Goal: Check status: Check status

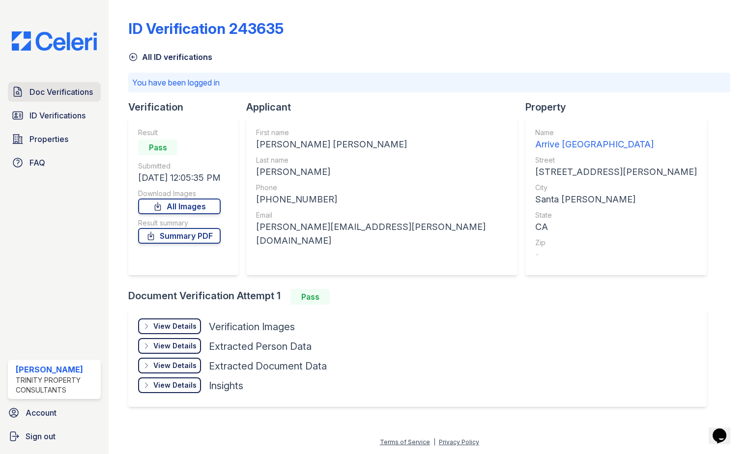
click at [57, 93] on span "Doc Verifications" at bounding box center [60, 92] width 63 height 12
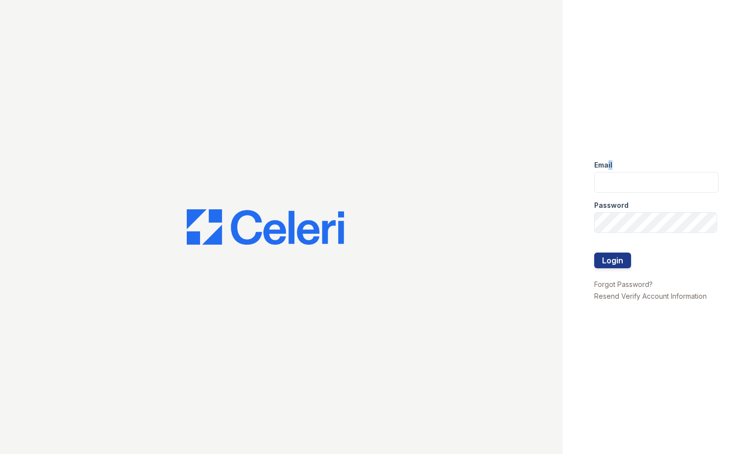
click at [611, 182] on form "Email Password Login" at bounding box center [656, 215] width 125 height 126
click at [611, 182] on input "email" at bounding box center [656, 182] width 125 height 21
type input "eknibb@trinity-pm.com"
click at [594, 253] on button "Login" at bounding box center [612, 261] width 37 height 16
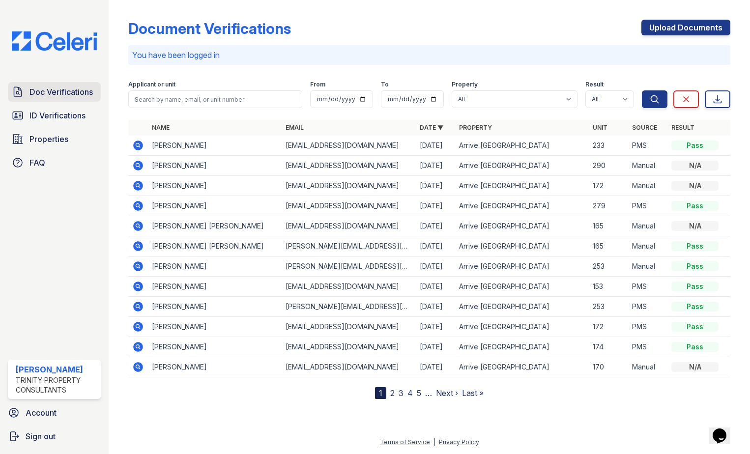
click at [40, 99] on link "Doc Verifications" at bounding box center [54, 92] width 93 height 20
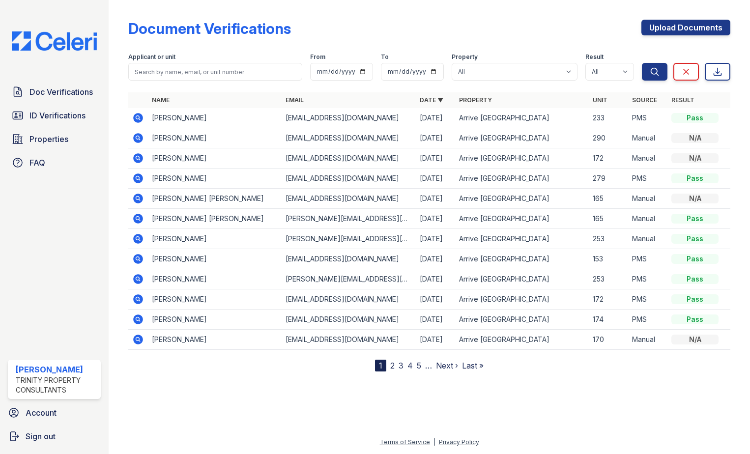
click at [136, 117] on icon at bounding box center [138, 118] width 12 height 12
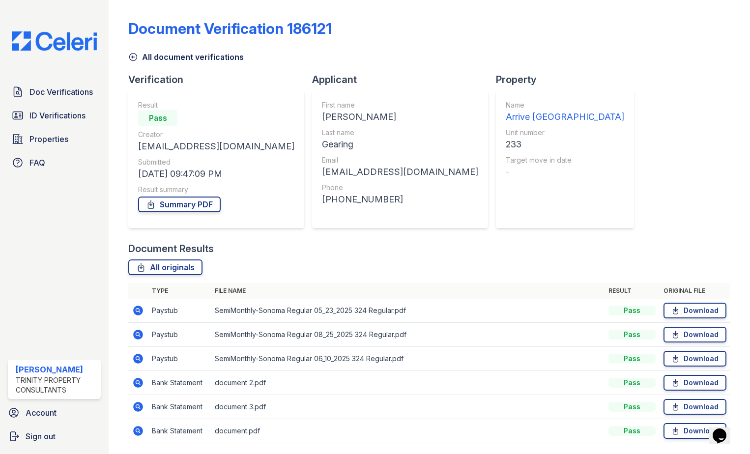
scroll to position [32, 0]
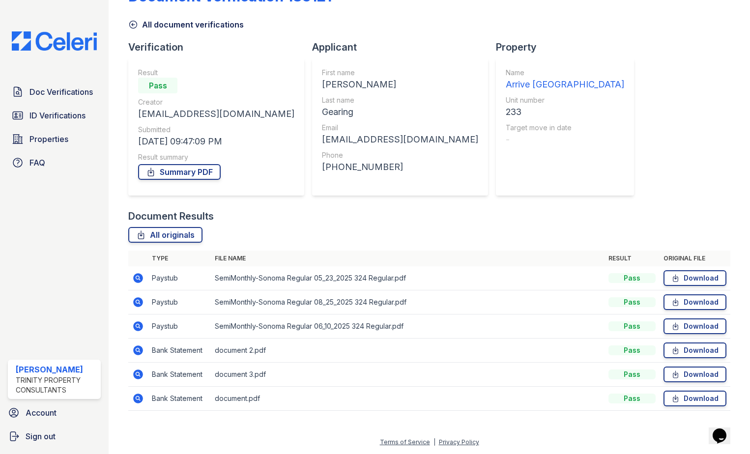
click at [141, 324] on icon at bounding box center [138, 326] width 10 height 10
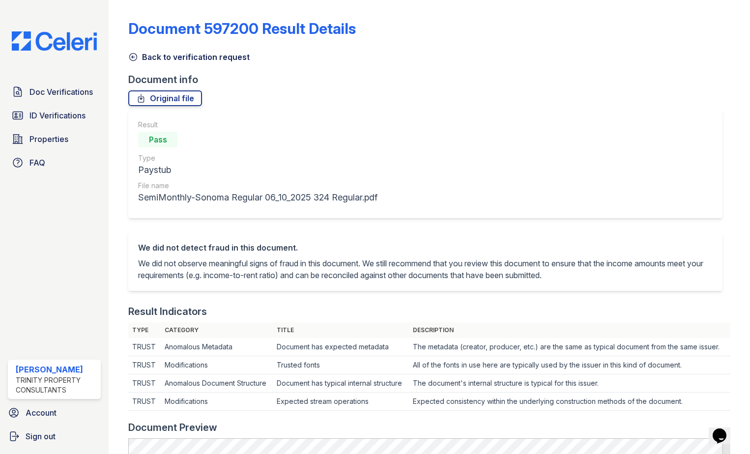
click at [137, 57] on icon at bounding box center [133, 57] width 7 height 7
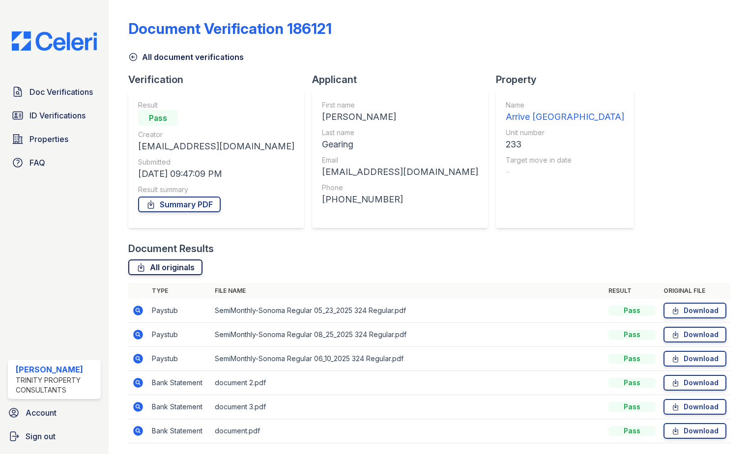
scroll to position [32, 0]
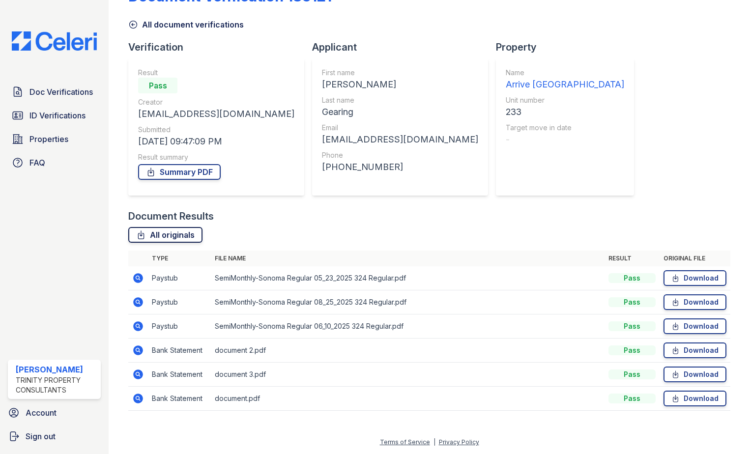
click at [183, 235] on link "All originals" at bounding box center [165, 235] width 74 height 16
click at [203, 44] on div "Verification" at bounding box center [220, 47] width 184 height 14
